Goal: Task Accomplishment & Management: Manage account settings

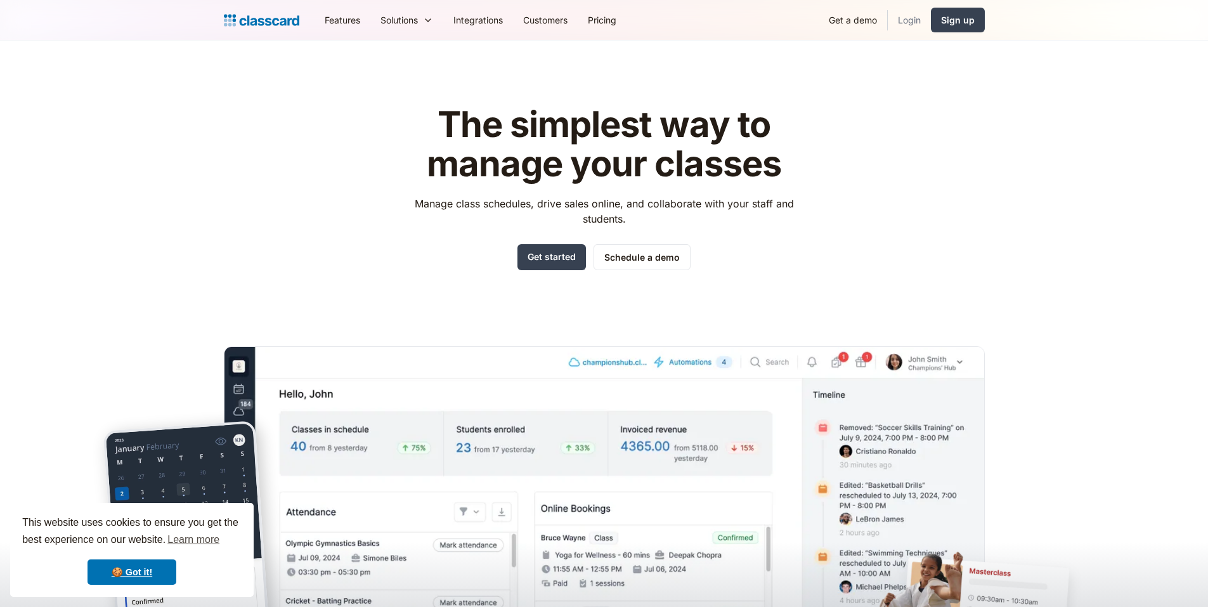
click at [906, 18] on link "Login" at bounding box center [909, 20] width 43 height 29
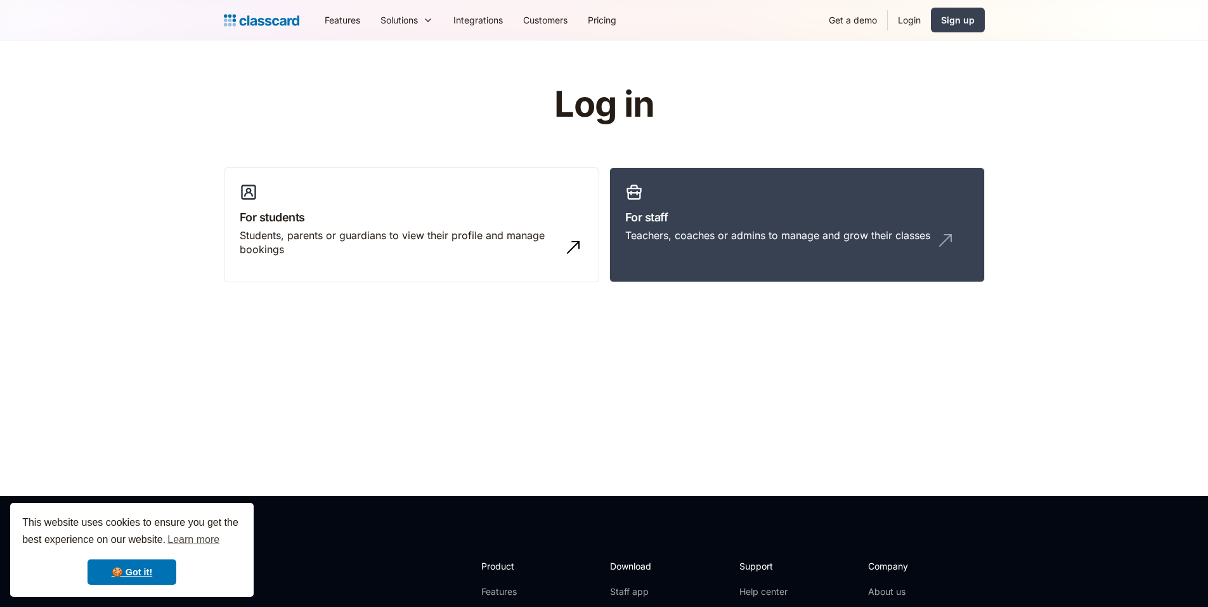
click at [912, 18] on link "Login" at bounding box center [909, 20] width 43 height 29
click at [804, 228] on link "For staff Teachers, coaches or admins to manage and grow their classes" at bounding box center [798, 224] width 376 height 115
